Goal: Information Seeking & Learning: Learn about a topic

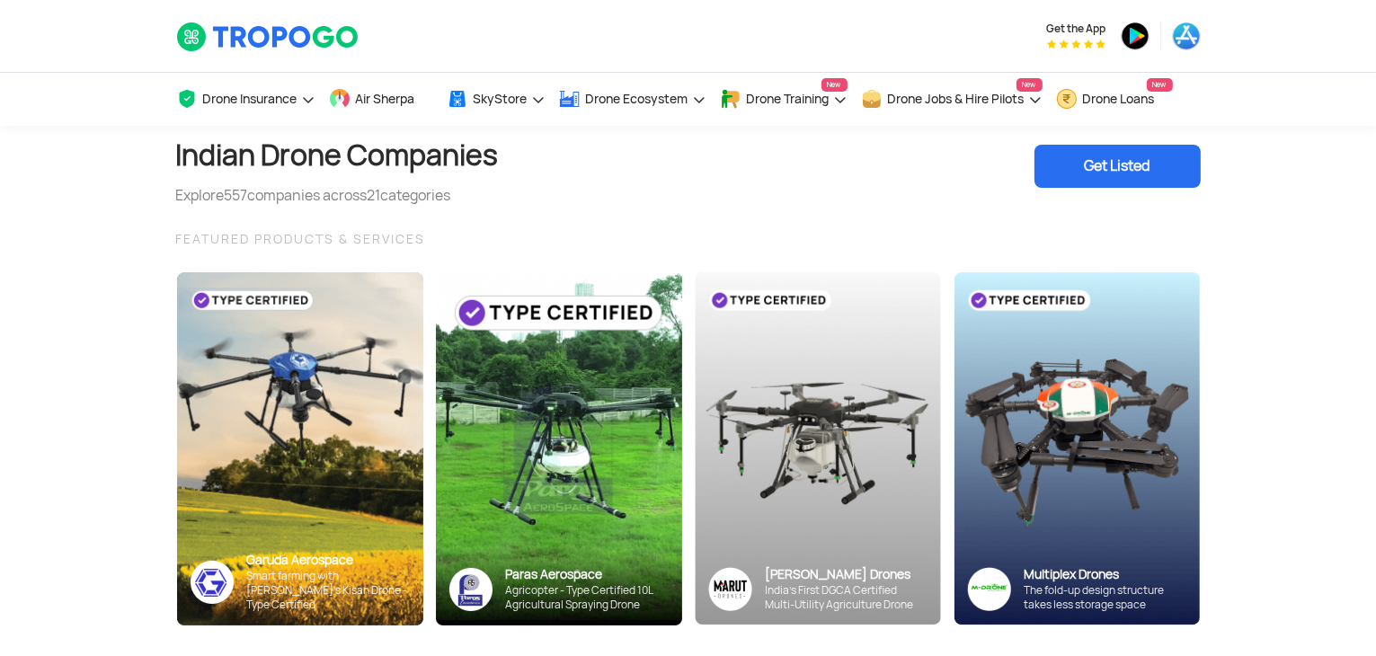
click at [122, 360] on section "Indian Drone Companies Explore 557 companies across 21 categories Get Listed FE…" at bounding box center [688, 408] width 1376 height 564
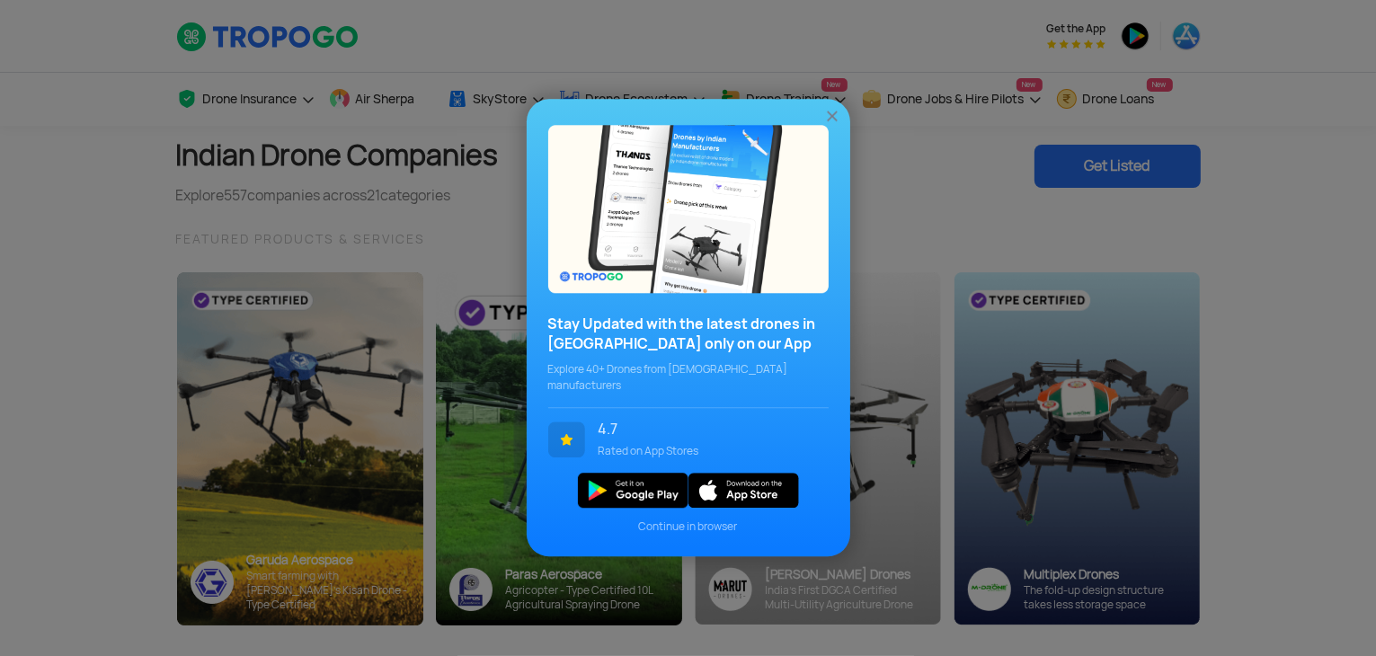
click at [830, 120] on img at bounding box center [832, 117] width 18 height 18
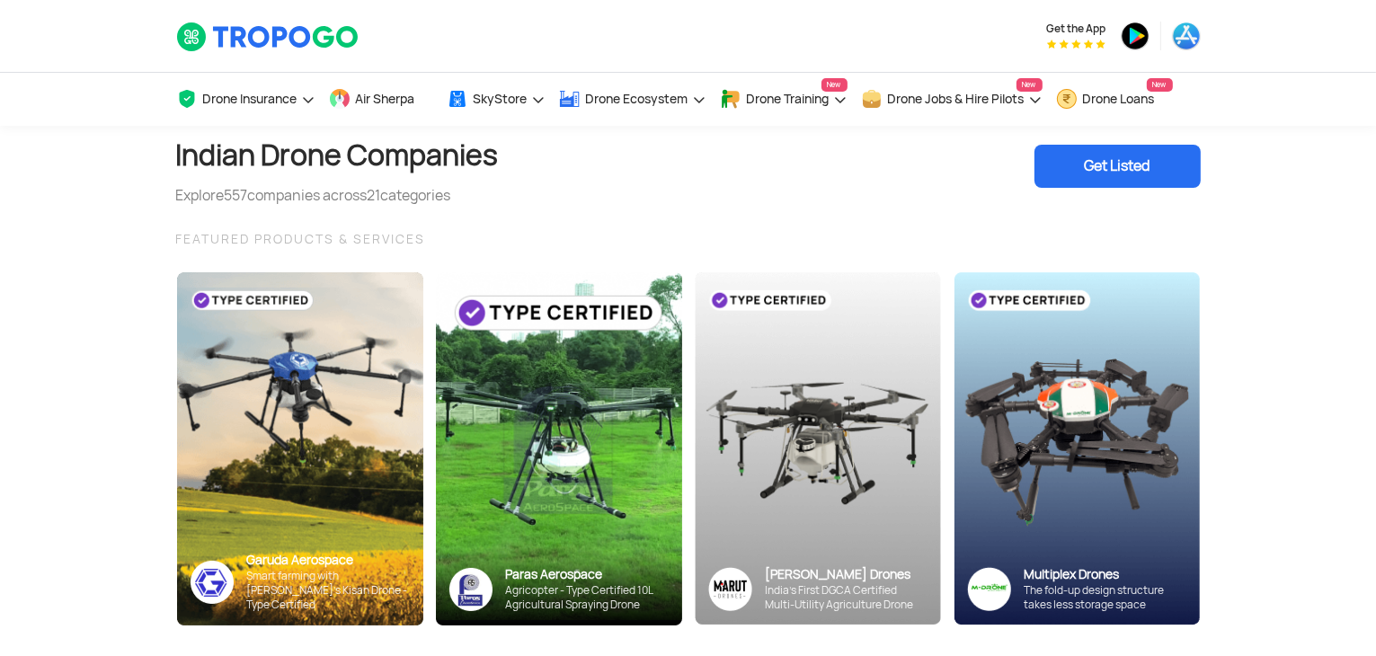
click at [102, 227] on section "Indian Drone Companies Explore 557 companies across 21 categories Get Listed FE…" at bounding box center [688, 408] width 1376 height 564
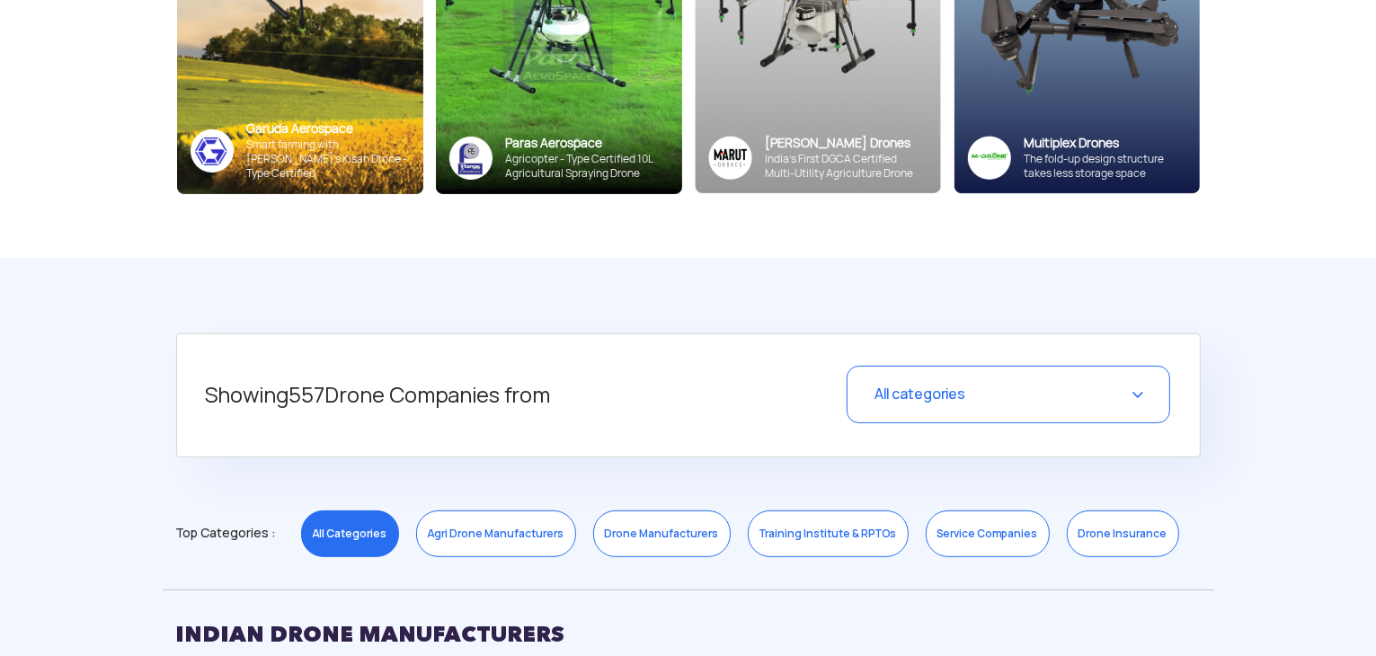
scroll to position [432, 0]
click at [975, 400] on div "All categories" at bounding box center [1009, 395] width 324 height 58
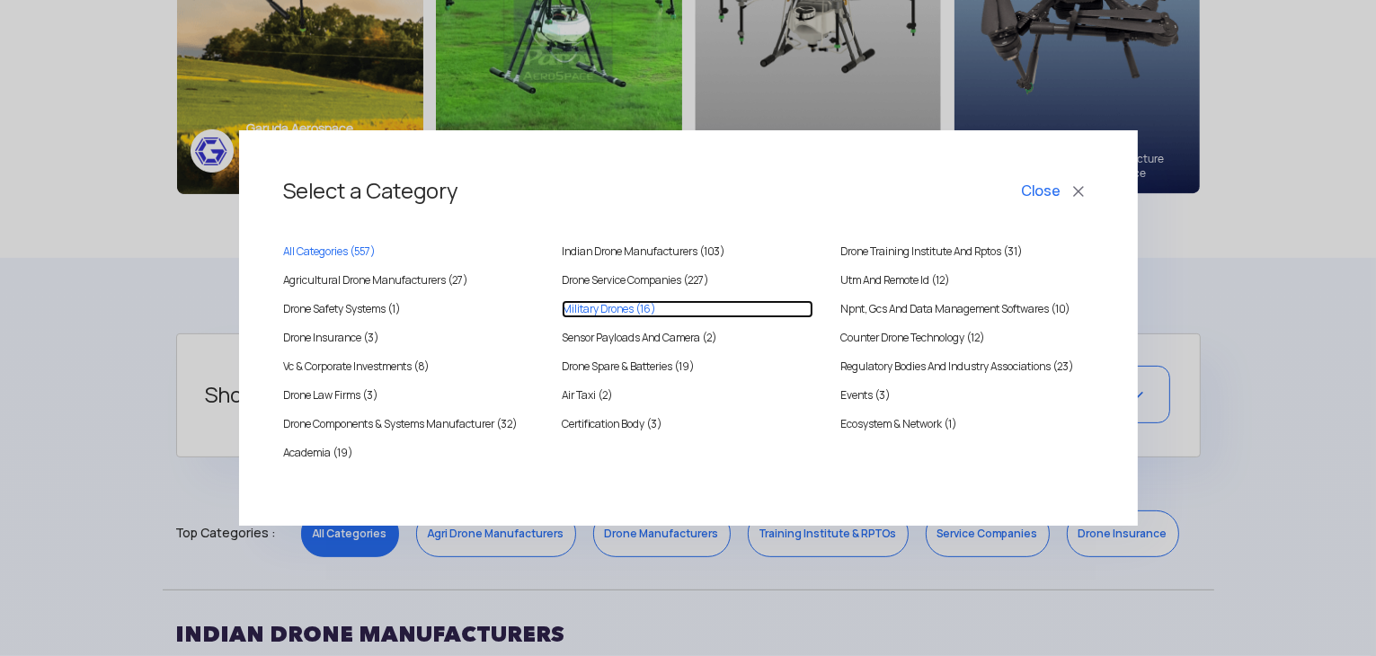
click at [640, 308] on Drones "Military Drones (16)" at bounding box center [688, 309] width 252 height 18
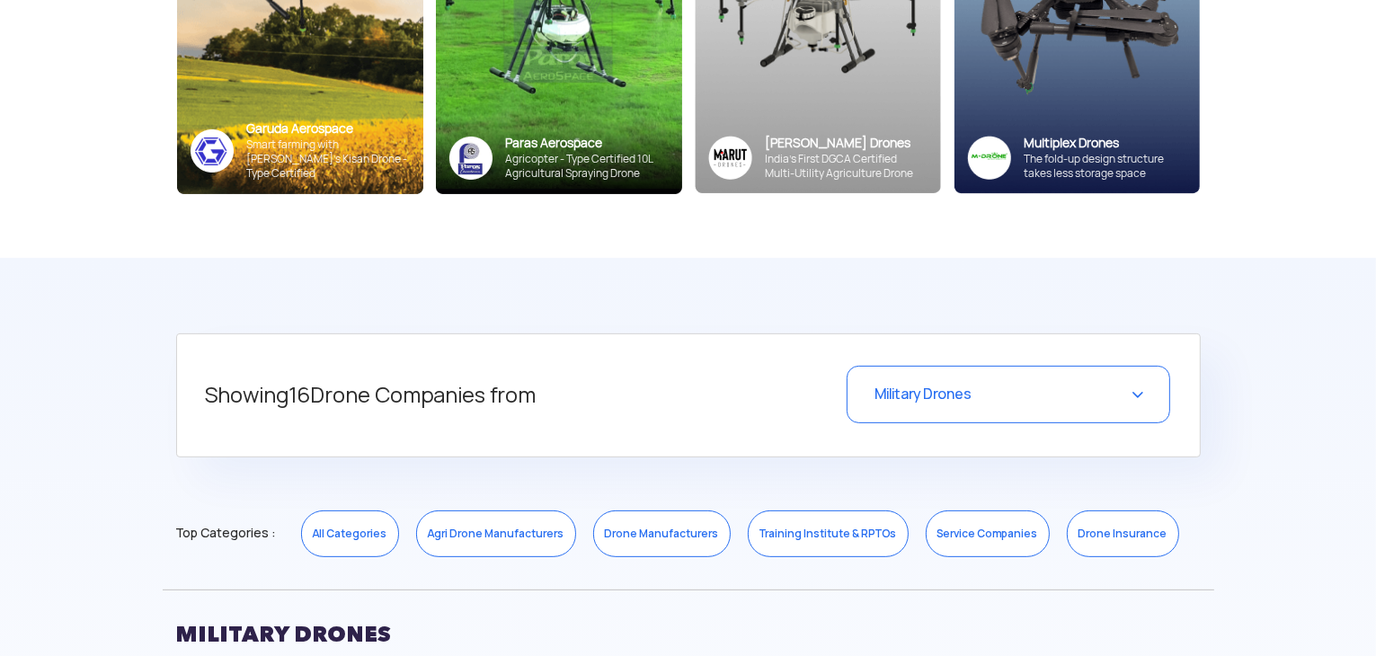
click at [636, 347] on div "Showing 16 Drone Companies from Military Drones Select a Category Close All Cat…" at bounding box center [688, 396] width 1025 height 124
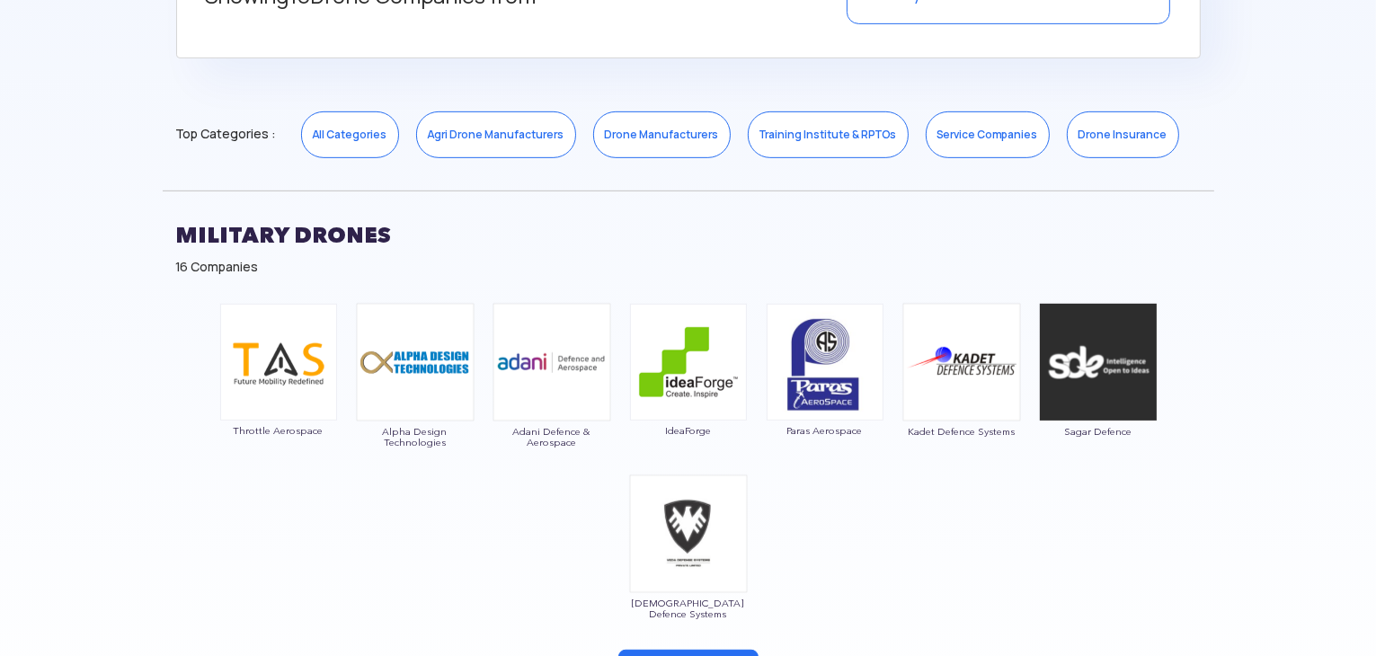
scroll to position [603, 0]
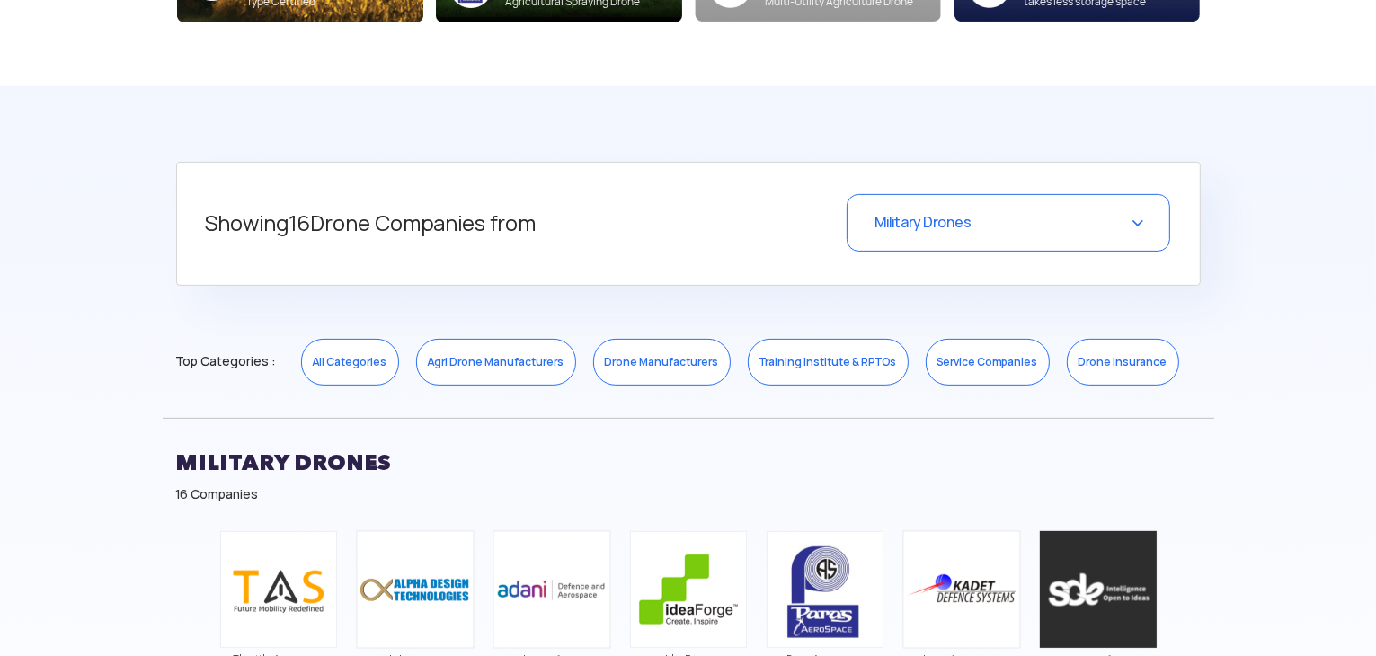
click at [351, 453] on h2 "Military Drones" at bounding box center [688, 462] width 1025 height 45
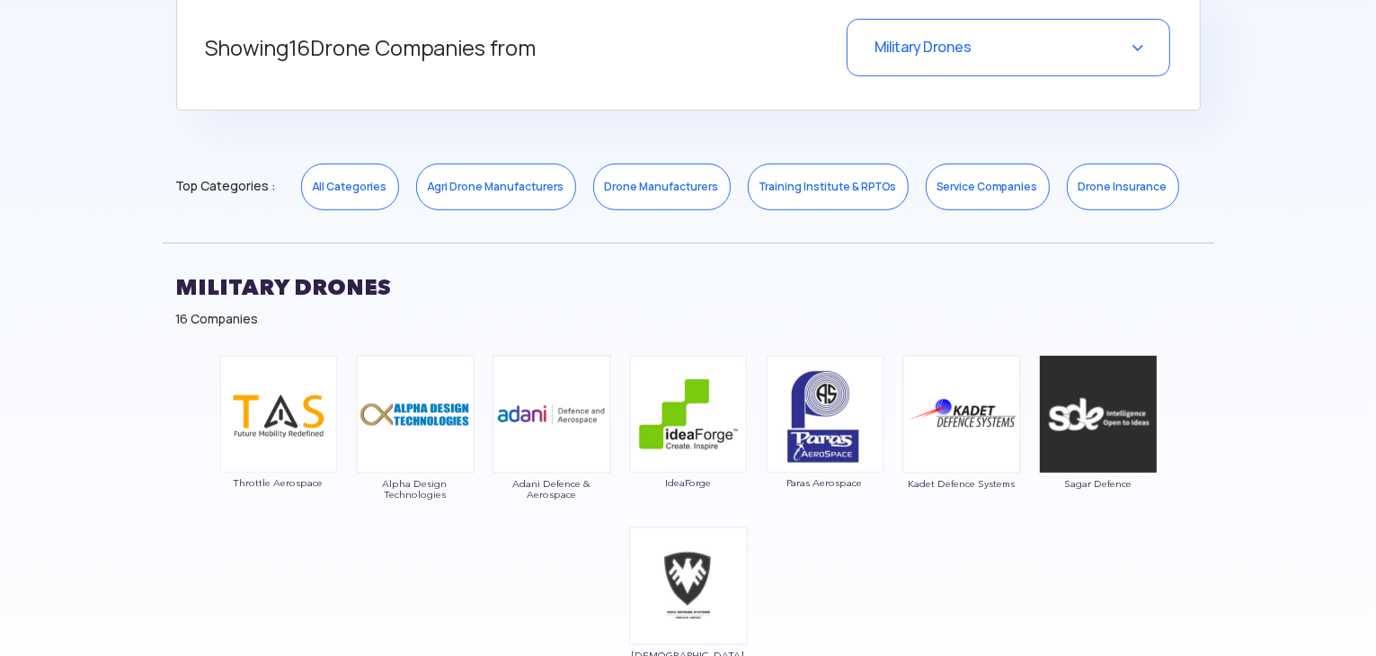
scroll to position [795, 0]
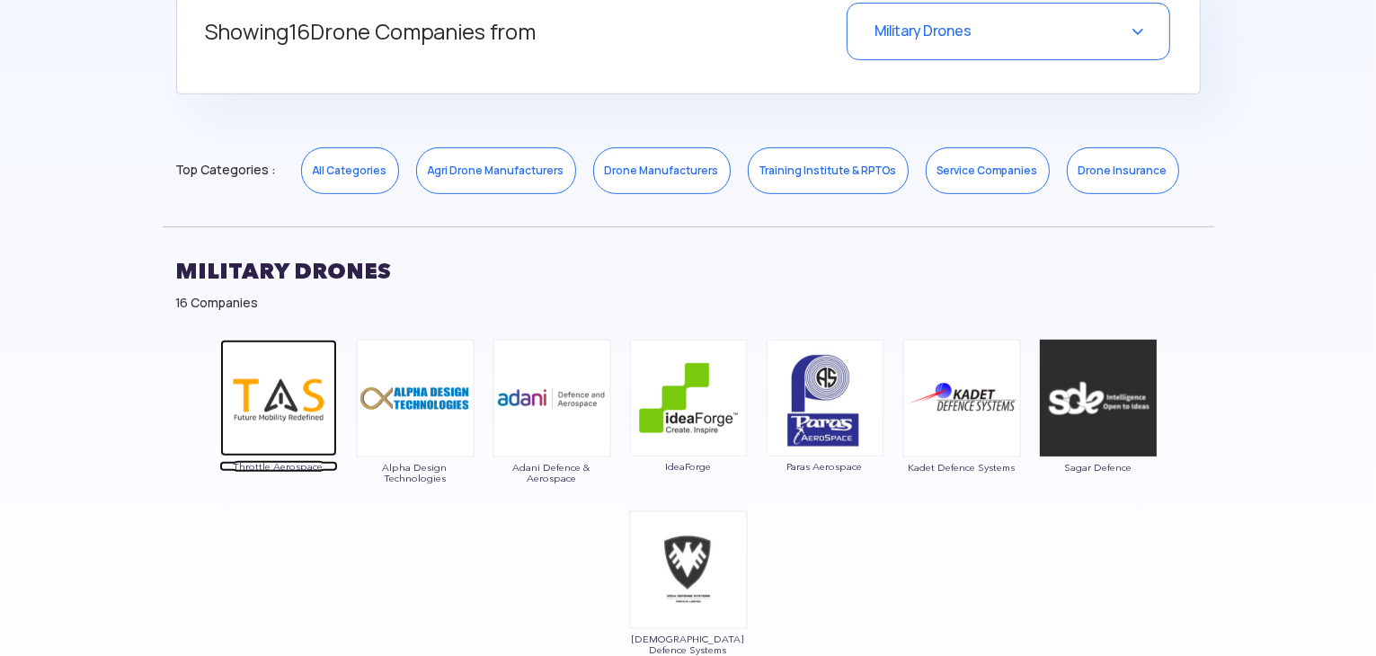
click at [273, 429] on img at bounding box center [278, 398] width 117 height 117
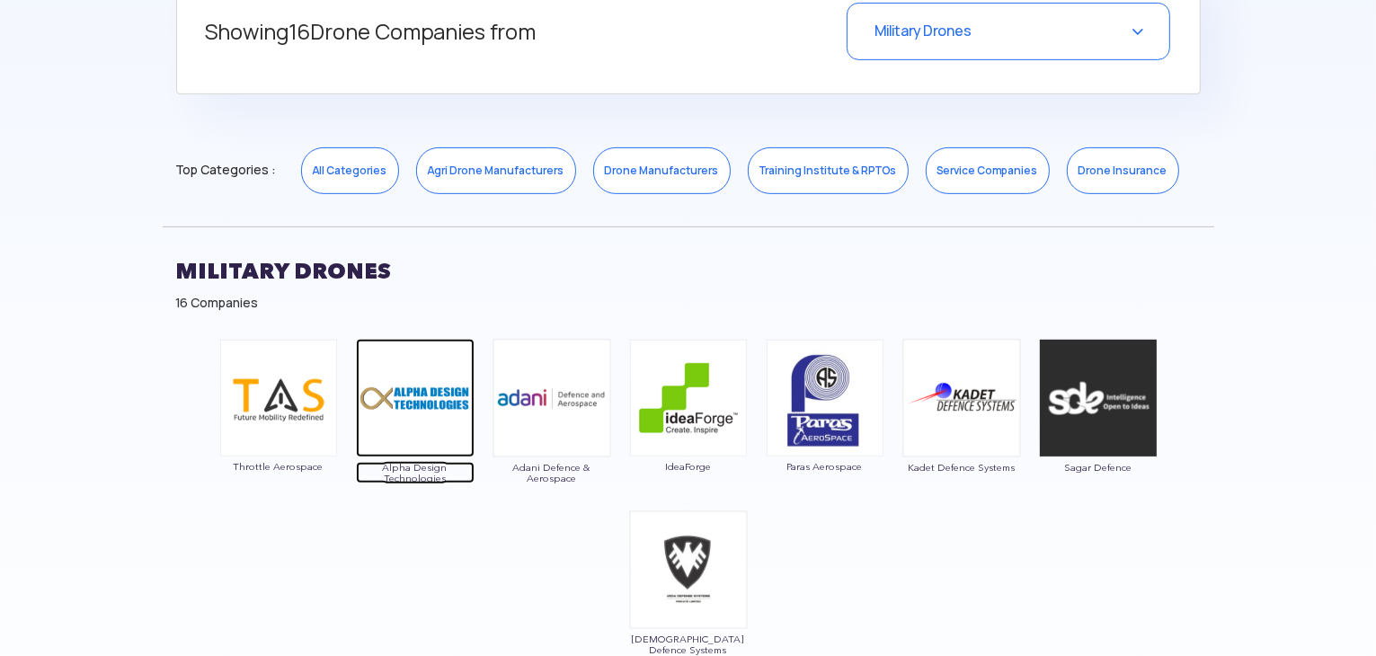
click at [409, 404] on img at bounding box center [415, 398] width 119 height 119
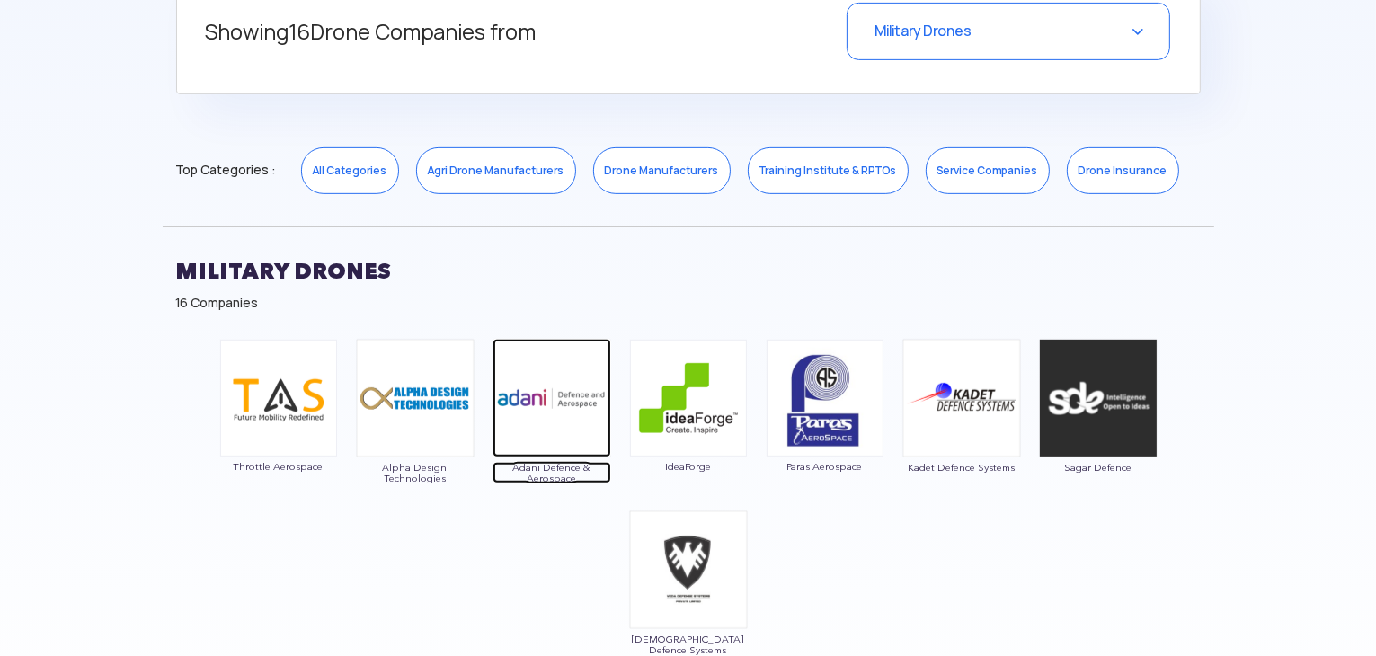
click at [554, 396] on img at bounding box center [552, 398] width 119 height 119
click at [457, 262] on h2 "Military Drones" at bounding box center [688, 271] width 1025 height 45
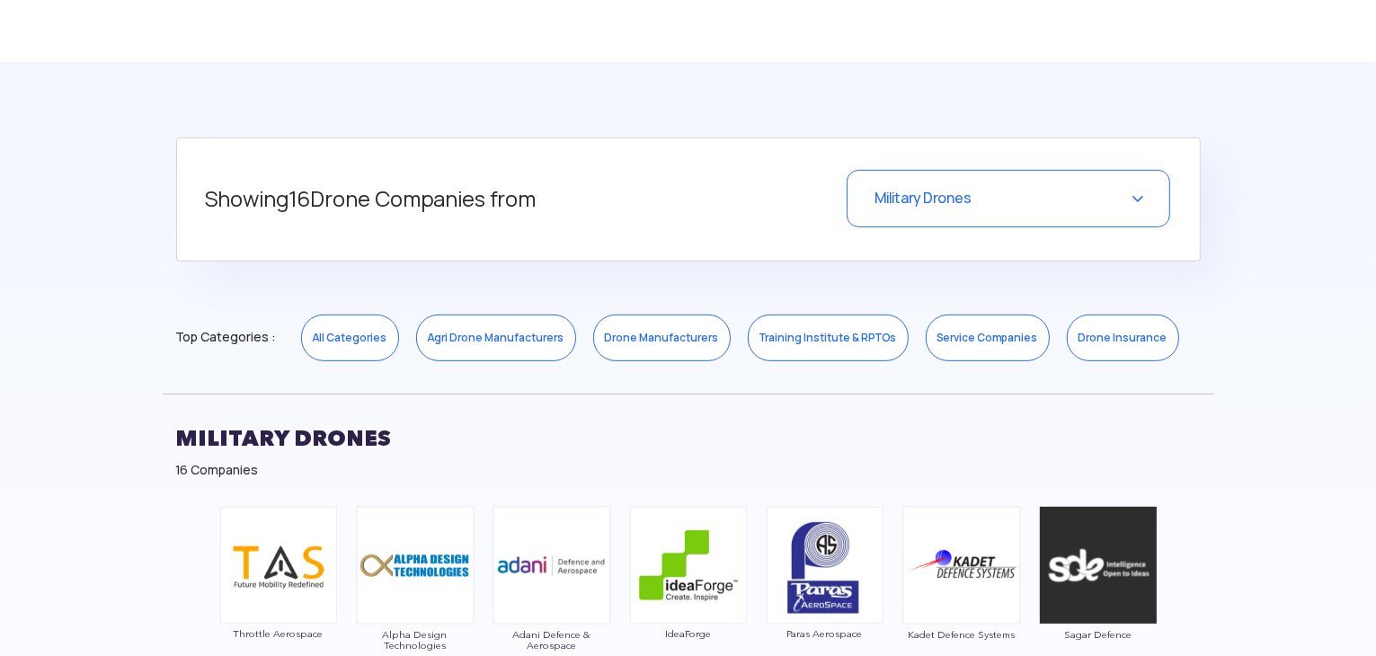
click at [957, 206] on span "Military Drones" at bounding box center [923, 198] width 97 height 19
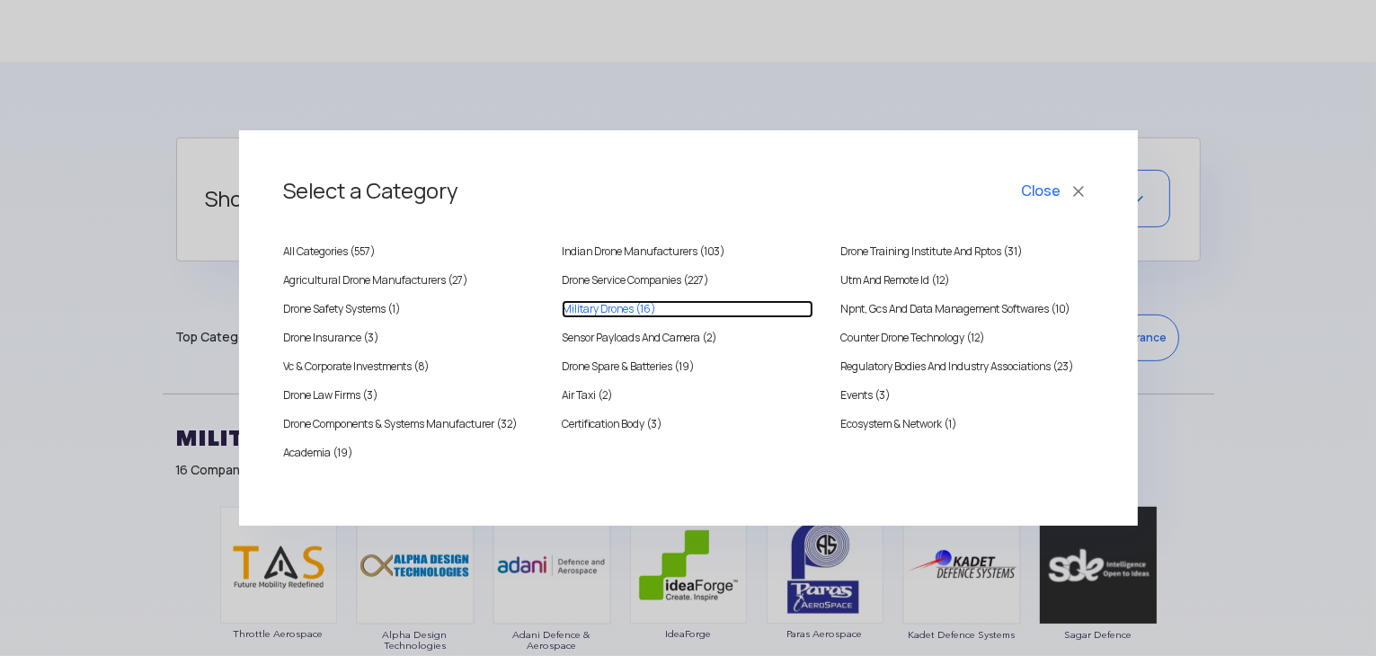
click at [583, 303] on Drones "Military Drones (16)" at bounding box center [688, 309] width 252 height 18
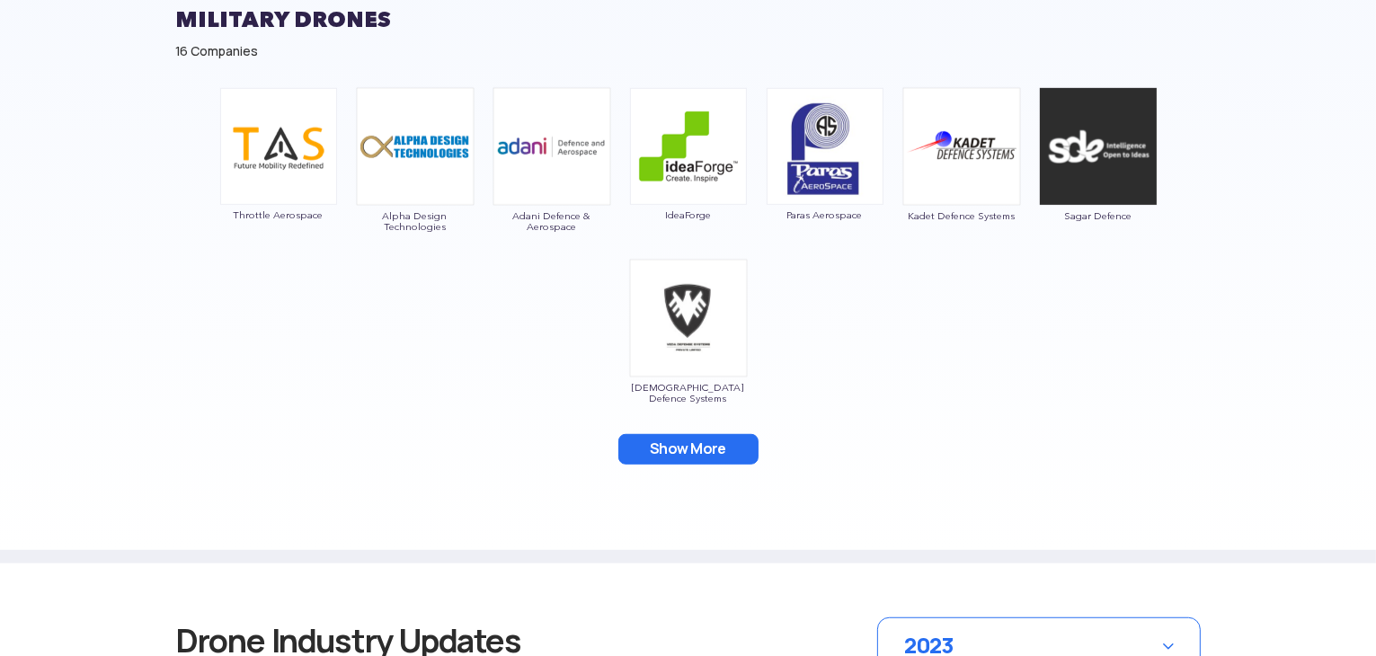
scroll to position [1046, 0]
click at [694, 443] on button "Show More" at bounding box center [688, 449] width 140 height 31
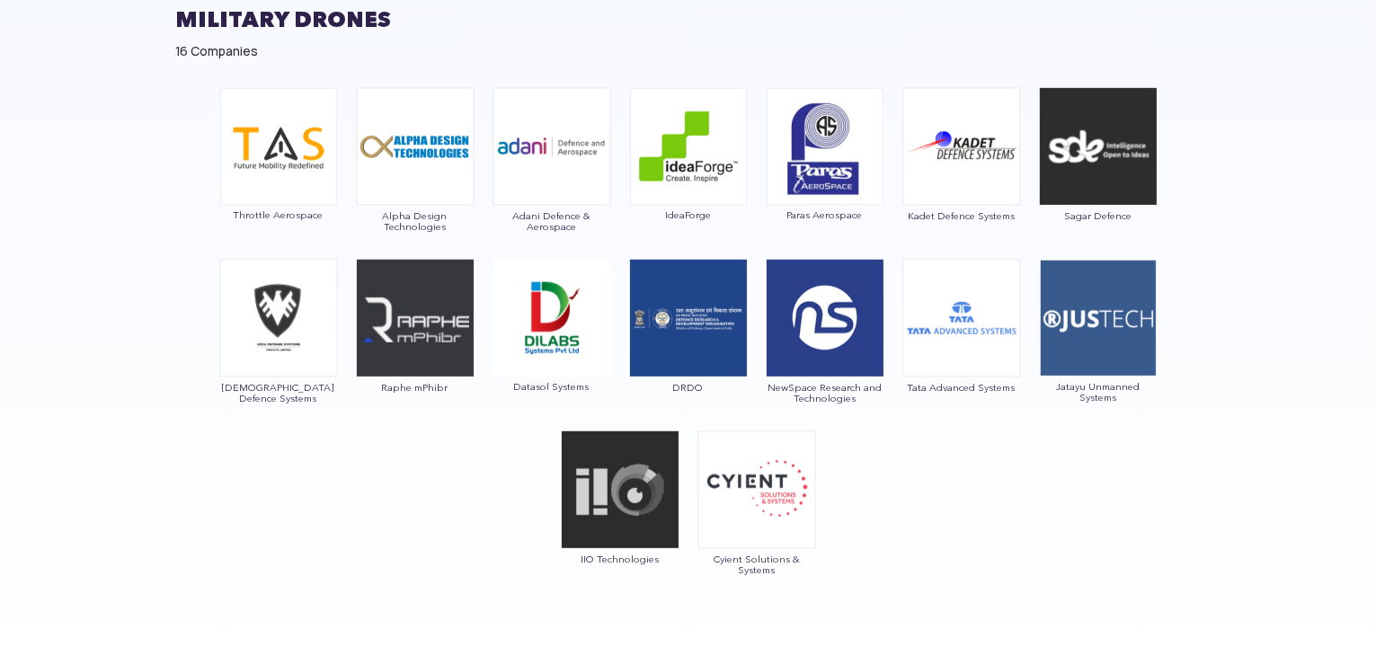
click at [380, 527] on div "Throttle Aerospace Alpha Design Technologies Adani Defence & Aerospace IdeaForg…" at bounding box center [689, 351] width 1052 height 546
click at [696, 138] on img at bounding box center [688, 146] width 117 height 117
click at [827, 169] on img at bounding box center [825, 146] width 117 height 117
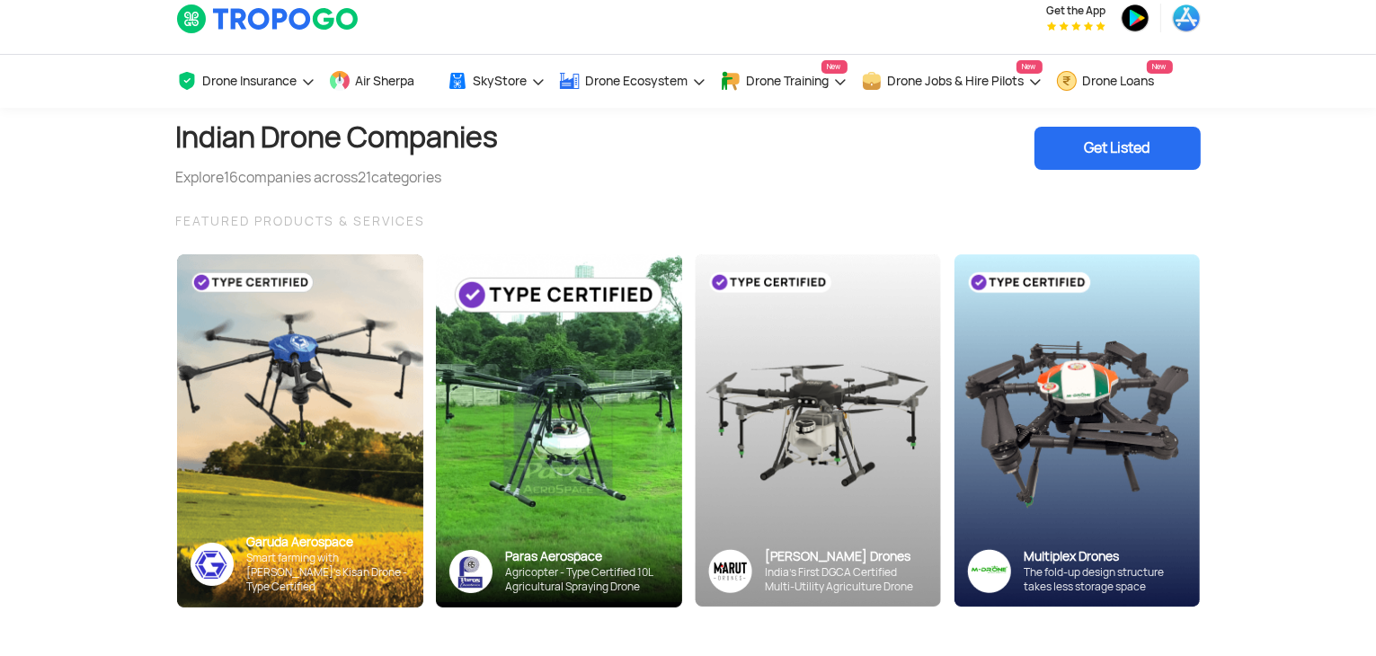
scroll to position [0, 0]
